Goal: Information Seeking & Learning: Learn about a topic

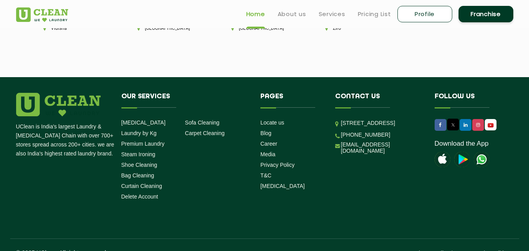
scroll to position [2221, 0]
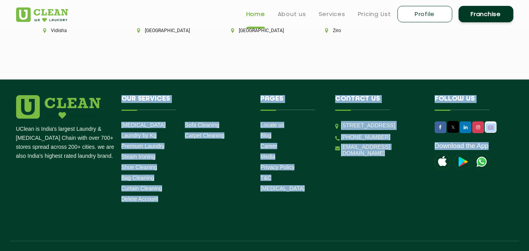
drag, startPoint x: 121, startPoint y: 84, endPoint x: 500, endPoint y: 155, distance: 386.2
click at [501, 156] on div "UClean is India's largest Laundry & [MEDICAL_DATA] Chain with over 700+ stores …" at bounding box center [264, 150] width 509 height 110
copy div "Our Services Dry Cleaning Laundry by Kg Premium Laundry Steam Ironing Shoe Clea…"
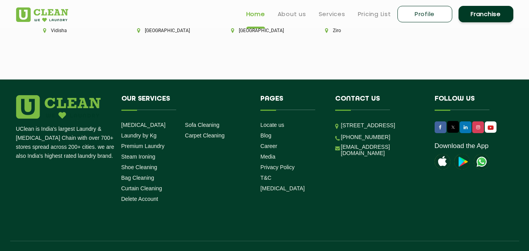
click at [200, 207] on div "UClean is India's largest Laundry & [MEDICAL_DATA] Chain with over 700+ stores …" at bounding box center [264, 177] width 509 height 164
click at [15, 79] on footer "UClean is India's largest Laundry & [MEDICAL_DATA] Chain with over 700+ stores …" at bounding box center [264, 172] width 529 height 187
click at [19, 95] on img at bounding box center [58, 106] width 85 height 23
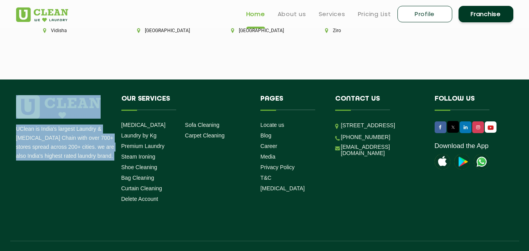
drag, startPoint x: 122, startPoint y: 85, endPoint x: 508, endPoint y: 154, distance: 392.1
click at [508, 154] on div "UClean is India's largest Laundry & [MEDICAL_DATA] Chain with over 700+ stores …" at bounding box center [264, 150] width 509 height 110
click at [201, 122] on link "Sofa Cleaning" at bounding box center [202, 125] width 34 height 6
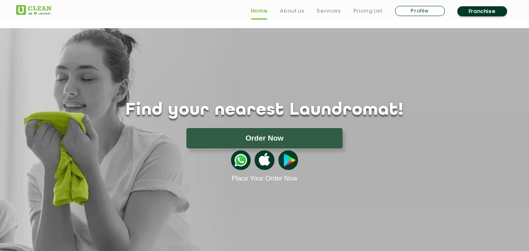
scroll to position [1076, 0]
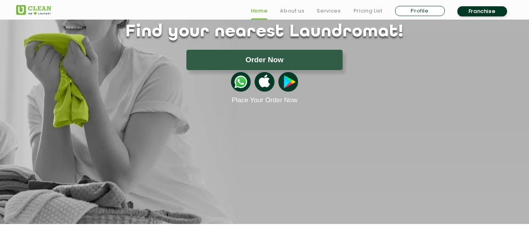
click at [372, 11] on link "Pricing List" at bounding box center [367, 10] width 29 height 9
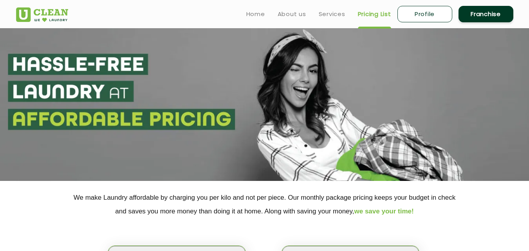
select select "0"
click at [327, 12] on link "Services" at bounding box center [332, 13] width 27 height 9
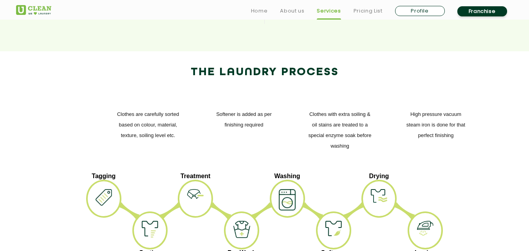
scroll to position [909, 0]
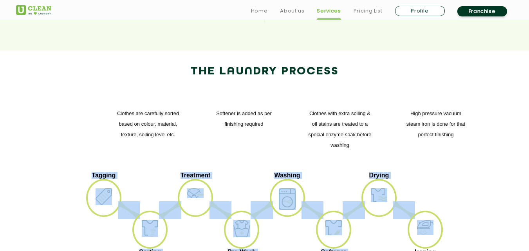
drag, startPoint x: 89, startPoint y: 105, endPoint x: 429, endPoint y: 164, distance: 344.9
click at [429, 172] on ul "Tagging Sorting Treatment Pre-Wash Washing Softener Drying Ironing" at bounding box center [264, 215] width 485 height 86
click at [436, 172] on ul "Tagging Sorting Treatment Pre-Wash Washing Softener Drying Ironing" at bounding box center [264, 215] width 485 height 86
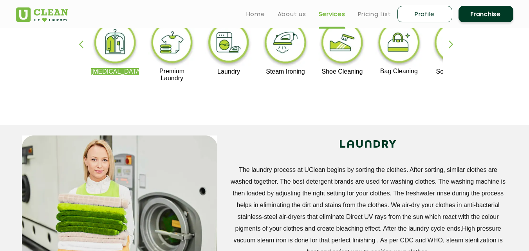
scroll to position [166, 0]
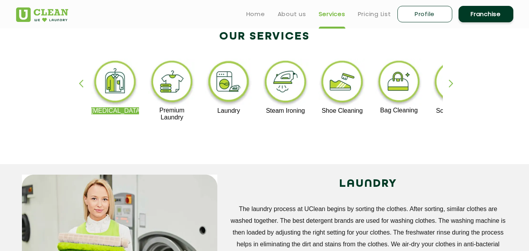
click at [452, 80] on div "button" at bounding box center [455, 90] width 12 height 22
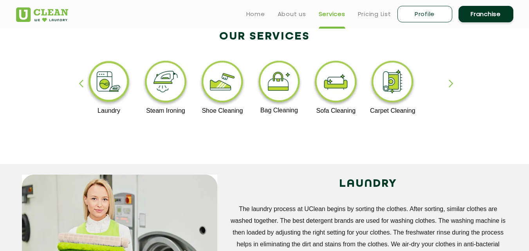
click at [398, 87] on img at bounding box center [392, 83] width 48 height 49
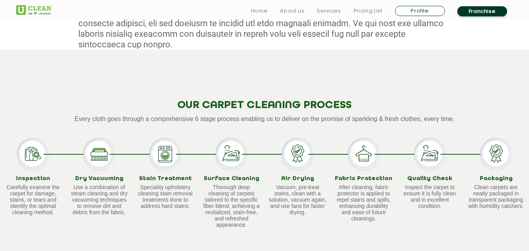
scroll to position [431, 0]
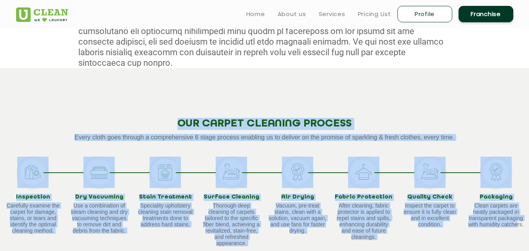
drag, startPoint x: 174, startPoint y: 112, endPoint x: 516, endPoint y: 216, distance: 357.2
click at [516, 216] on div "OUR CARPET CLEANING PROCESS Every cloth goes through a comprehensive 6 stage pr…" at bounding box center [264, 176] width 529 height 217
copy div "OUR CARPET CLEANING PROCESS Every cloth goes through a comprehensive 6 stage pr…"
click at [377, 96] on div "OUR CARPET CLEANING PROCESS Every cloth goes through a comprehensive 6 stage pr…" at bounding box center [264, 176] width 529 height 217
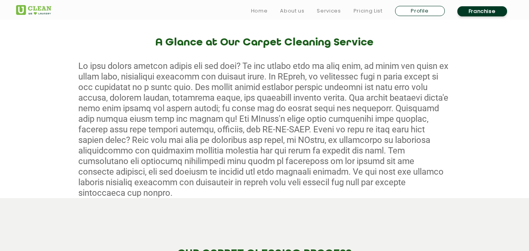
scroll to position [313, 0]
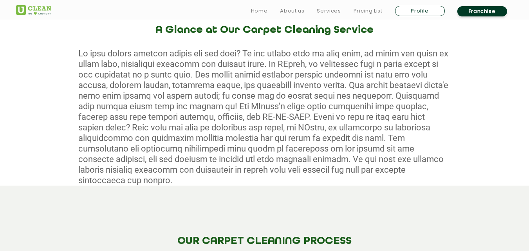
drag, startPoint x: 79, startPoint y: 52, endPoint x: 319, endPoint y: 167, distance: 266.5
click at [319, 167] on div at bounding box center [264, 116] width 529 height 137
copy div "Is your carpet quietly crying out for help? As the unsung hero of your home, it…"
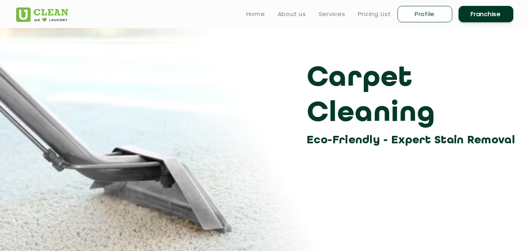
scroll to position [39, 0]
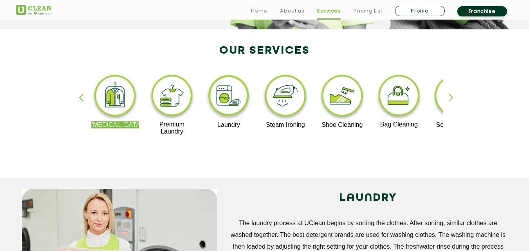
scroll to position [157, 0]
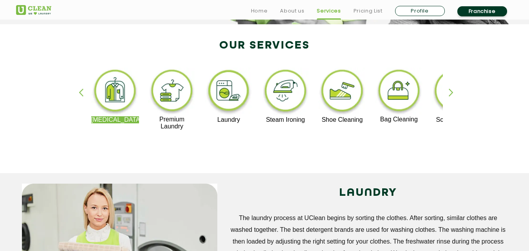
click at [339, 92] on img at bounding box center [342, 92] width 48 height 49
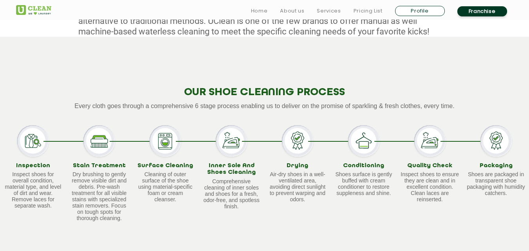
scroll to position [431, 0]
click at [28, 139] on img at bounding box center [32, 140] width 31 height 31
click at [55, 119] on div "OUR SHOE CLEANING PROCESS Every cloth goes through a comprehensive 6 stage proc…" at bounding box center [264, 148] width 529 height 224
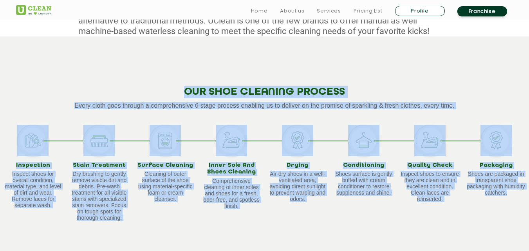
drag, startPoint x: 185, startPoint y: 89, endPoint x: 523, endPoint y: 198, distance: 355.3
click at [523, 198] on div "OUR SHOE CLEANING PROCESS Every cloth goes through a comprehensive 6 stage proc…" at bounding box center [264, 148] width 529 height 224
copy div "OUR SHOE CLEANING PROCESS Every cloth goes through a comprehensive 6 stage proc…"
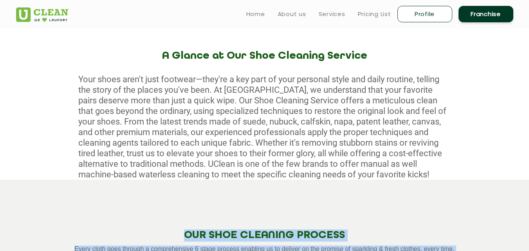
scroll to position [274, 0]
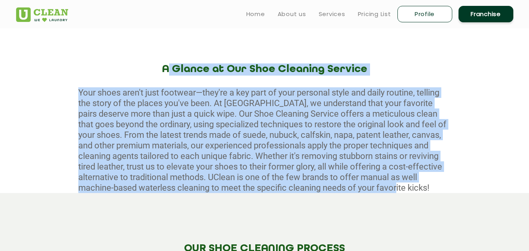
drag, startPoint x: 180, startPoint y: 69, endPoint x: 434, endPoint y: 185, distance: 279.0
click at [434, 185] on div "A Glance at Our Shoe Cleaning Service Your shoes aren't just footwear—they're a…" at bounding box center [264, 128] width 529 height 130
copy div "A Glance at Our Shoe Cleaning Service Your shoes aren't just footwear—they're a…"
click at [432, 128] on div "Your shoes aren't just footwear—they're a key part of your personal style and d…" at bounding box center [264, 140] width 529 height 106
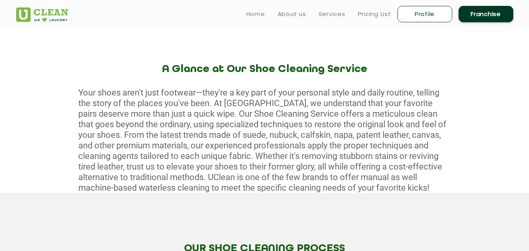
scroll to position [235, 0]
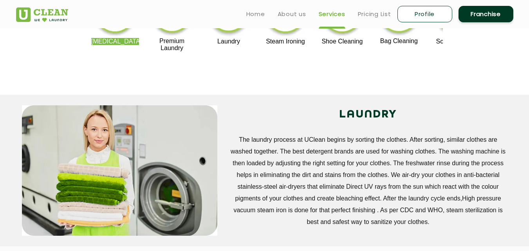
scroll to position [157, 0]
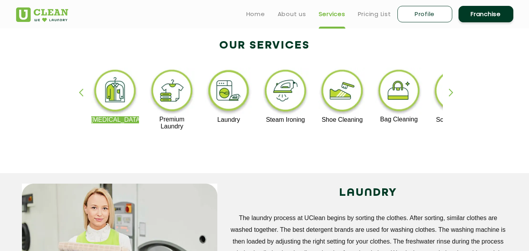
click at [285, 98] on img at bounding box center [285, 92] width 48 height 49
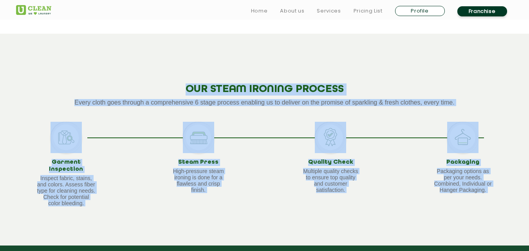
scroll to position [671, 0]
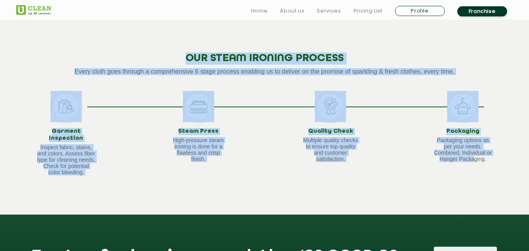
drag, startPoint x: 221, startPoint y: 68, endPoint x: 474, endPoint y: 169, distance: 272.8
copy app-steam-ironing "LOREMIPSUMDO Sitamet cons adipisci elitsedd—e temporin utla, e dolorema aliqua,…"
click at [242, 179] on div "OUR STEAM IRONING PROCESS Every cloth goes through a comprehensive 6 stage proc…" at bounding box center [264, 109] width 529 height 212
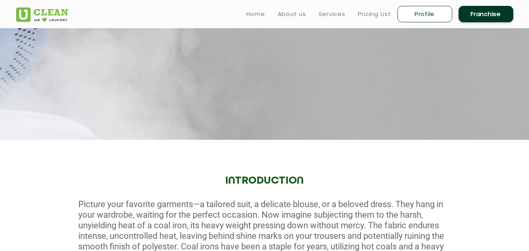
scroll to position [162, 0]
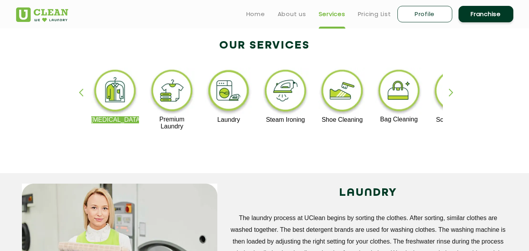
click at [407, 81] on img at bounding box center [399, 92] width 48 height 48
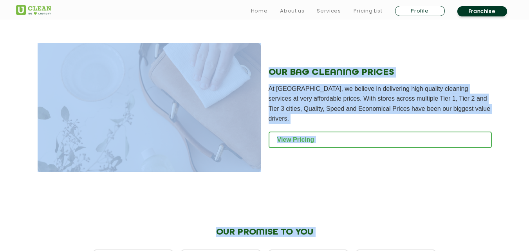
scroll to position [805, 0]
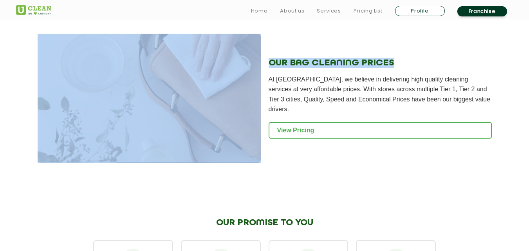
drag, startPoint x: 177, startPoint y: 69, endPoint x: 455, endPoint y: 35, distance: 280.0
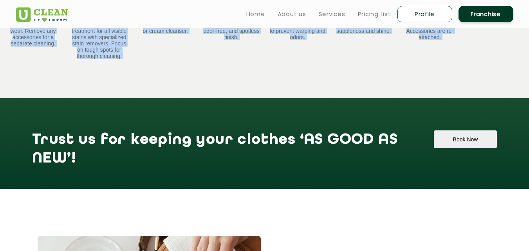
scroll to position [566, 0]
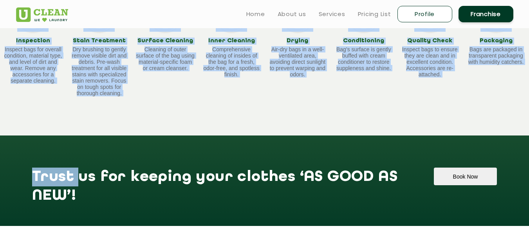
copy app-bag-cleaning "A Glance at Our Bag Cleaning Service Ever noticed how your favorite bag tells t…"
click at [267, 123] on div "OUR BAG CLEANING PROCESS Every cloth goes through a comprehensive 6 stage proce…" at bounding box center [264, 24] width 529 height 224
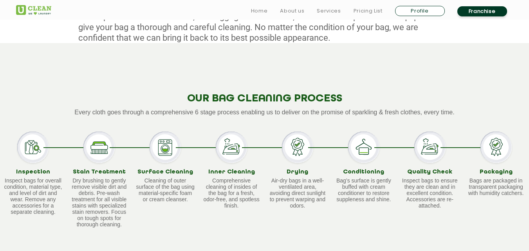
scroll to position [448, 0]
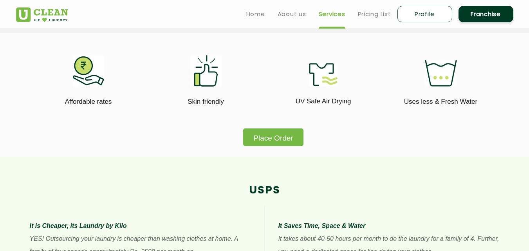
scroll to position [157, 0]
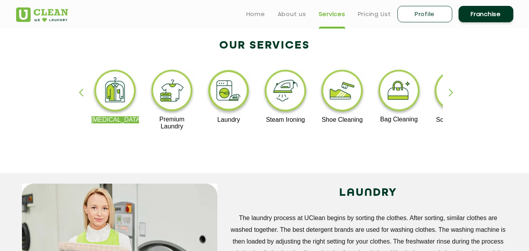
click at [451, 92] on div "button" at bounding box center [455, 99] width 12 height 22
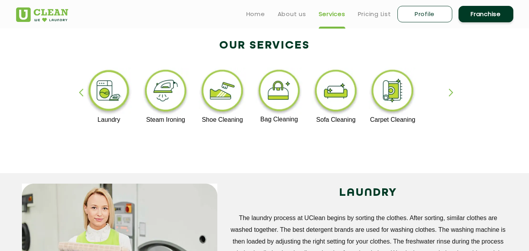
click at [398, 97] on img at bounding box center [392, 92] width 48 height 49
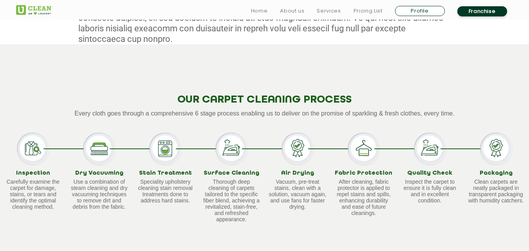
scroll to position [470, 0]
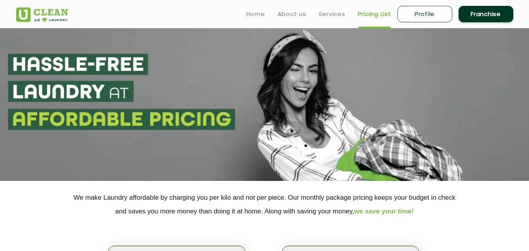
select select "0"
click at [326, 14] on link "Services" at bounding box center [332, 13] width 27 height 9
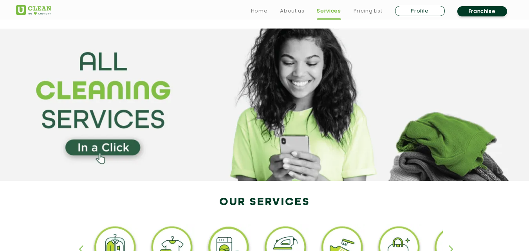
scroll to position [117, 0]
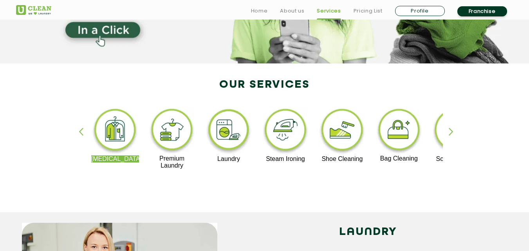
click at [452, 132] on div "button" at bounding box center [455, 139] width 12 height 22
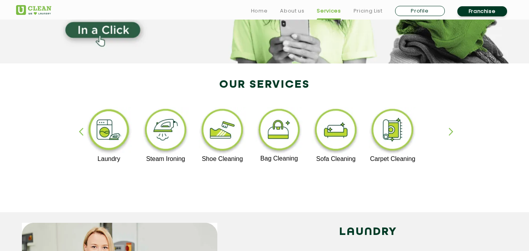
click at [79, 130] on div "button" at bounding box center [85, 139] width 12 height 22
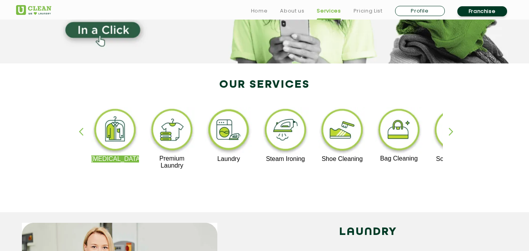
click at [113, 139] on img at bounding box center [115, 131] width 48 height 49
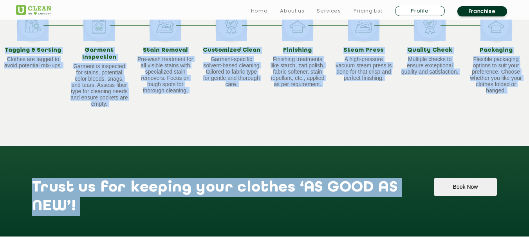
scroll to position [748, 0]
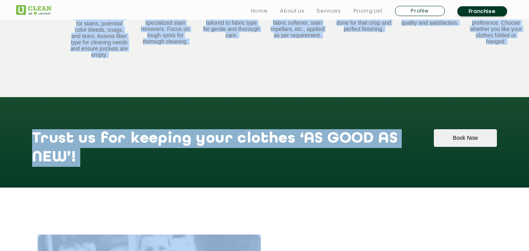
drag, startPoint x: 150, startPoint y: 108, endPoint x: 517, endPoint y: 106, distance: 366.4
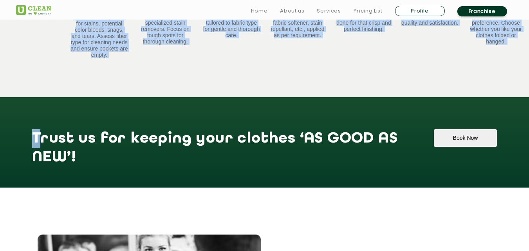
copy app-dry-cleaning "Lor Ipsumdol- Sit-Ametcons A Elitse Doeiu Tempori Utl et do magn aliquaenima mi…"
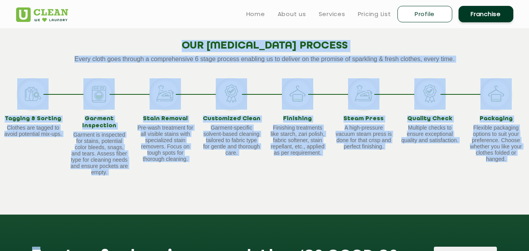
scroll to position [591, 0]
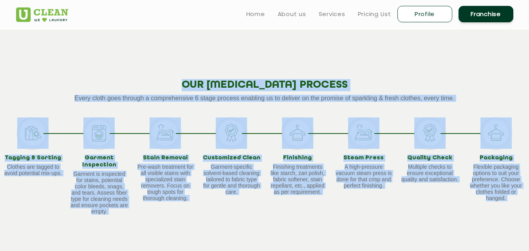
click at [292, 39] on div "OUR [MEDICAL_DATA] PROCESS Every cloth goes through a comprehensive 6 stage pro…" at bounding box center [264, 141] width 529 height 224
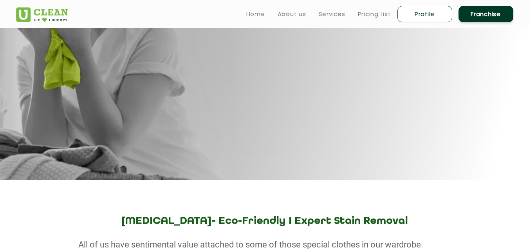
scroll to position [122, 0]
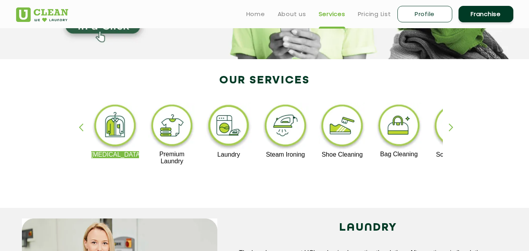
scroll to position [117, 0]
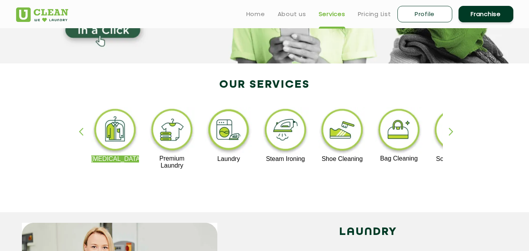
click at [450, 133] on div "button" at bounding box center [455, 139] width 12 height 22
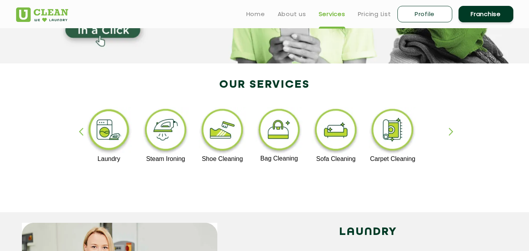
click at [80, 133] on div "button" at bounding box center [85, 139] width 12 height 22
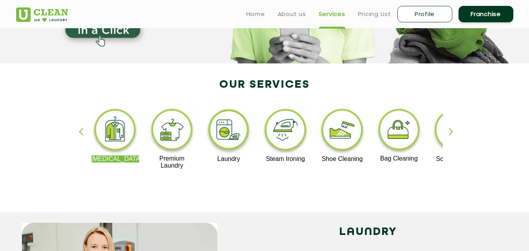
click at [452, 132] on div "button" at bounding box center [455, 139] width 12 height 22
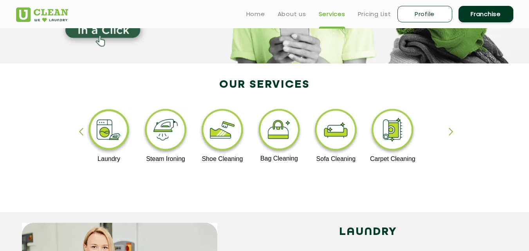
click at [451, 131] on div "button" at bounding box center [455, 139] width 12 height 22
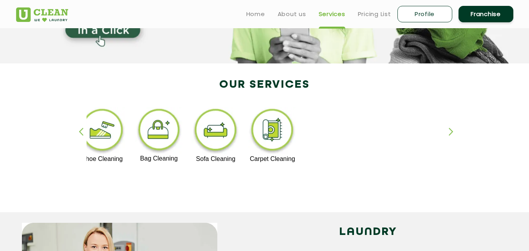
click at [204, 137] on img at bounding box center [215, 131] width 48 height 49
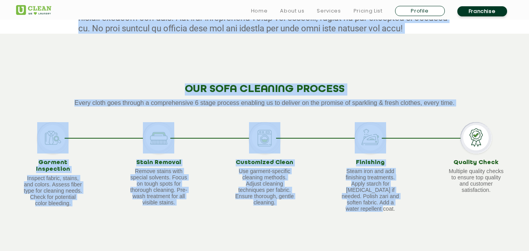
scroll to position [501, 0]
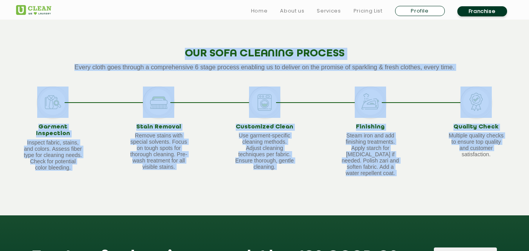
drag, startPoint x: 182, startPoint y: 69, endPoint x: 447, endPoint y: 203, distance: 297.4
click at [437, 188] on app-sofa-cleaning "Sofa Cleaning Eco-Friendly - Expert Stain Removal Professional Sofa Cleaning Se…" at bounding box center [264, 81] width 529 height 1107
copy app-sofa-cleaning "Professional Sofa Cleaning Services Welcome to Sofa Cleaning Services! At Sofa …"
click at [301, 101] on div "Customized Clean Use garment-specific cleaning methods. Adjust cleaning techniq…" at bounding box center [264, 132] width 106 height 90
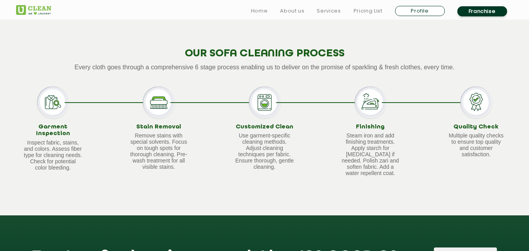
scroll to position [117, 0]
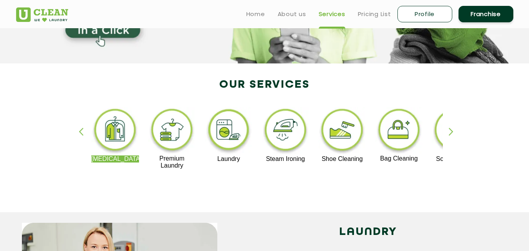
click at [450, 131] on div "button" at bounding box center [455, 139] width 12 height 22
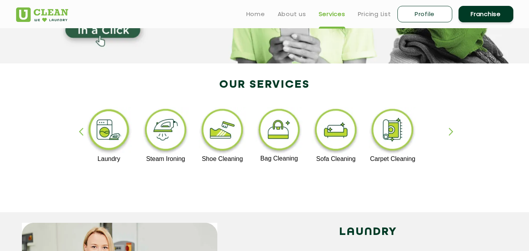
click at [81, 127] on div "[MEDICAL_DATA] Premium Laundry Laundry Steam Ironing Shoe Cleaning Bag Cleaning…" at bounding box center [264, 141] width 509 height 141
click at [82, 130] on div "button" at bounding box center [85, 139] width 12 height 22
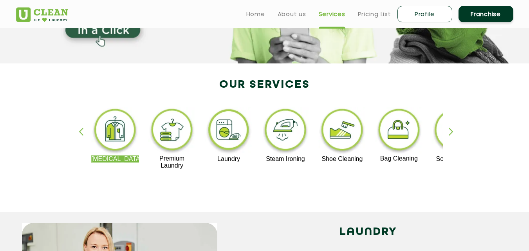
click at [231, 135] on img at bounding box center [229, 131] width 48 height 49
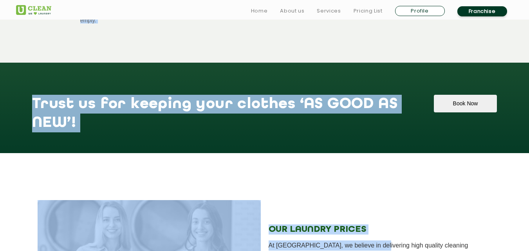
scroll to position [902, 0]
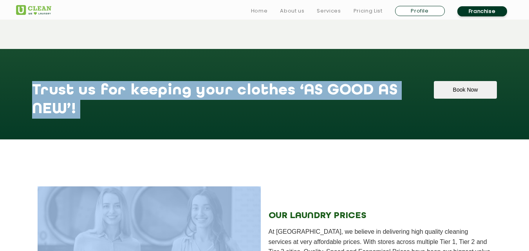
drag, startPoint x: 156, startPoint y: 146, endPoint x: 424, endPoint y: 52, distance: 284.1
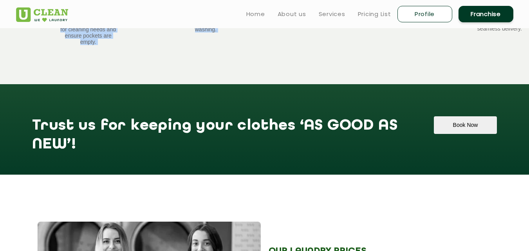
scroll to position [815, 0]
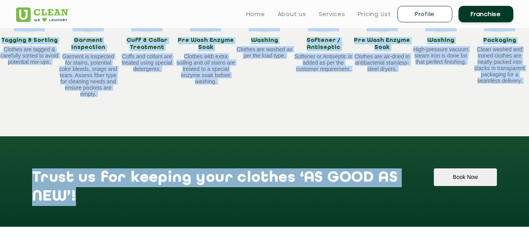
copy app-laundry "Loremip do Sita: Cons adi Elit, Sedd eiu Temp Incidid ut lab et dol magna aliqu…"
click at [310, 98] on div "OUR LAUNDRY PROCESS Every cloth goes through a comprehensive 6 stage process en…" at bounding box center [264, 24] width 529 height 224
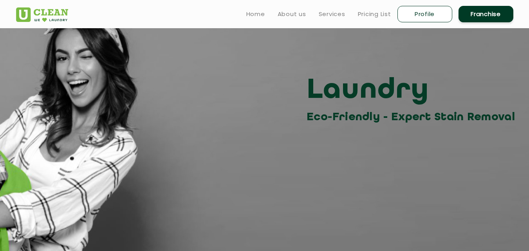
scroll to position [0, 0]
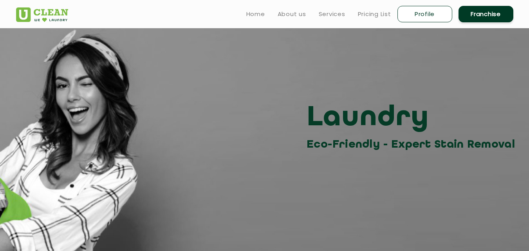
click at [248, 15] on link "Home" at bounding box center [255, 13] width 19 height 9
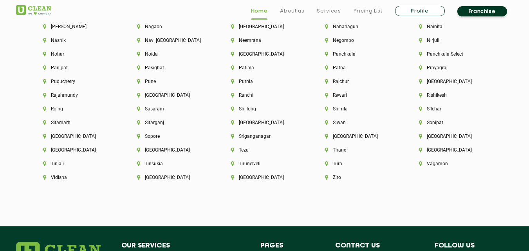
scroll to position [2224, 0]
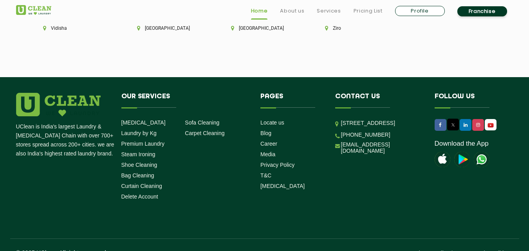
click at [39, 93] on img at bounding box center [58, 104] width 85 height 23
click at [37, 77] on footer "UClean is India's largest Laundry & [MEDICAL_DATA] Chain with over 700+ stores …" at bounding box center [264, 170] width 529 height 187
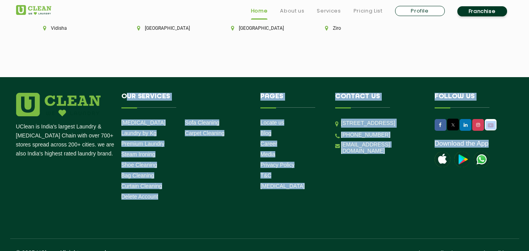
drag, startPoint x: 124, startPoint y: 80, endPoint x: 462, endPoint y: 157, distance: 347.2
click at [464, 158] on div "UClean is India's largest Laundry & [MEDICAL_DATA] Chain with over 700+ stores …" at bounding box center [264, 148] width 509 height 110
copy div "ur Services [MEDICAL_DATA] Laundry by Kg Premium Laundry Steam Ironing Shoe Cle…"
click at [190, 184] on li "Our Services [MEDICAL_DATA] Laundry by Kg Premium Laundry Steam Ironing Shoe Cl…" at bounding box center [184, 148] width 139 height 110
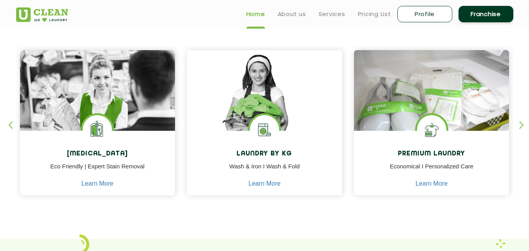
scroll to position [313, 0]
